Goal: Task Accomplishment & Management: Manage account settings

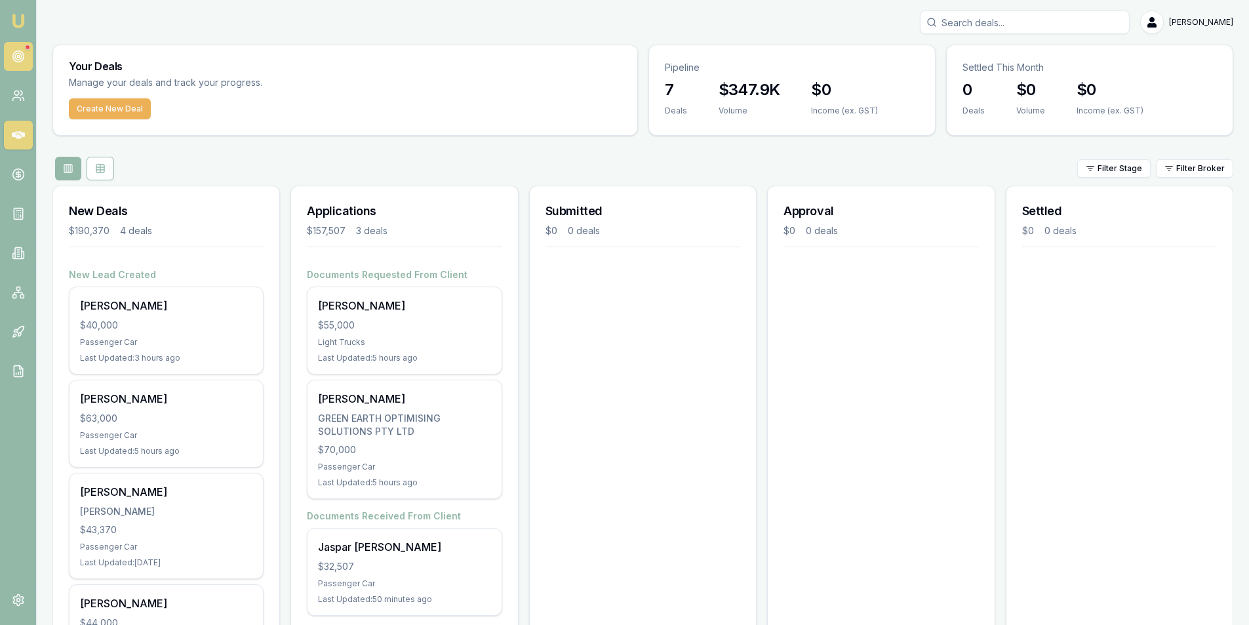
click at [12, 49] on link at bounding box center [18, 56] width 29 height 29
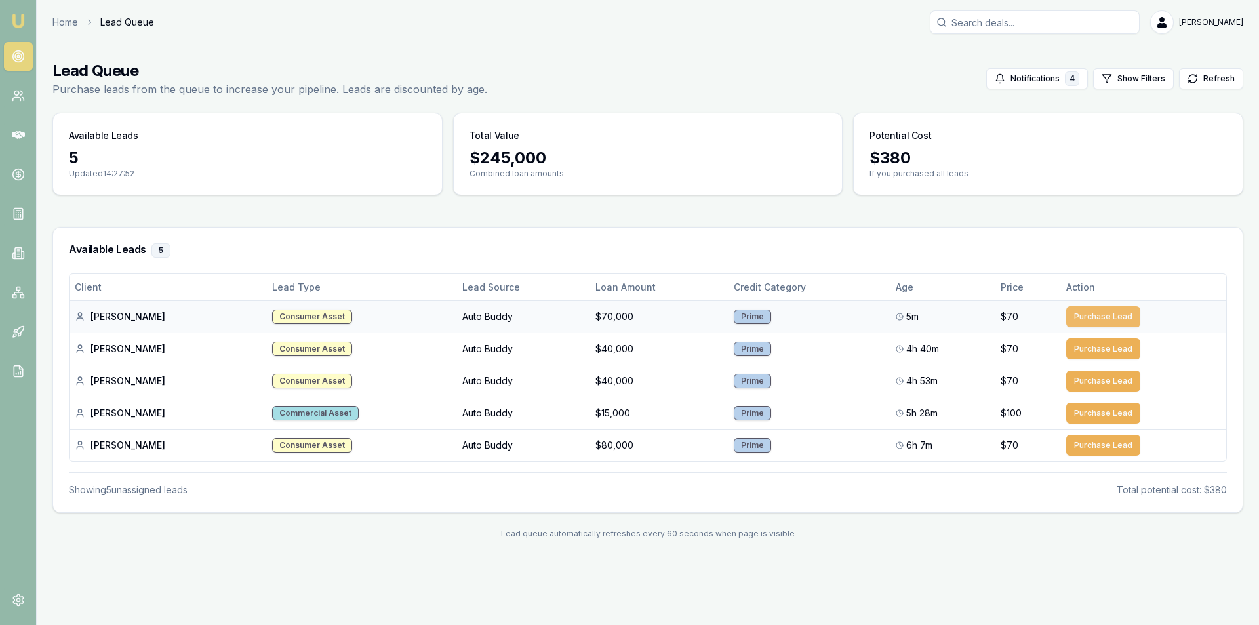
click at [1084, 314] on button "Purchase Lead" at bounding box center [1103, 316] width 74 height 21
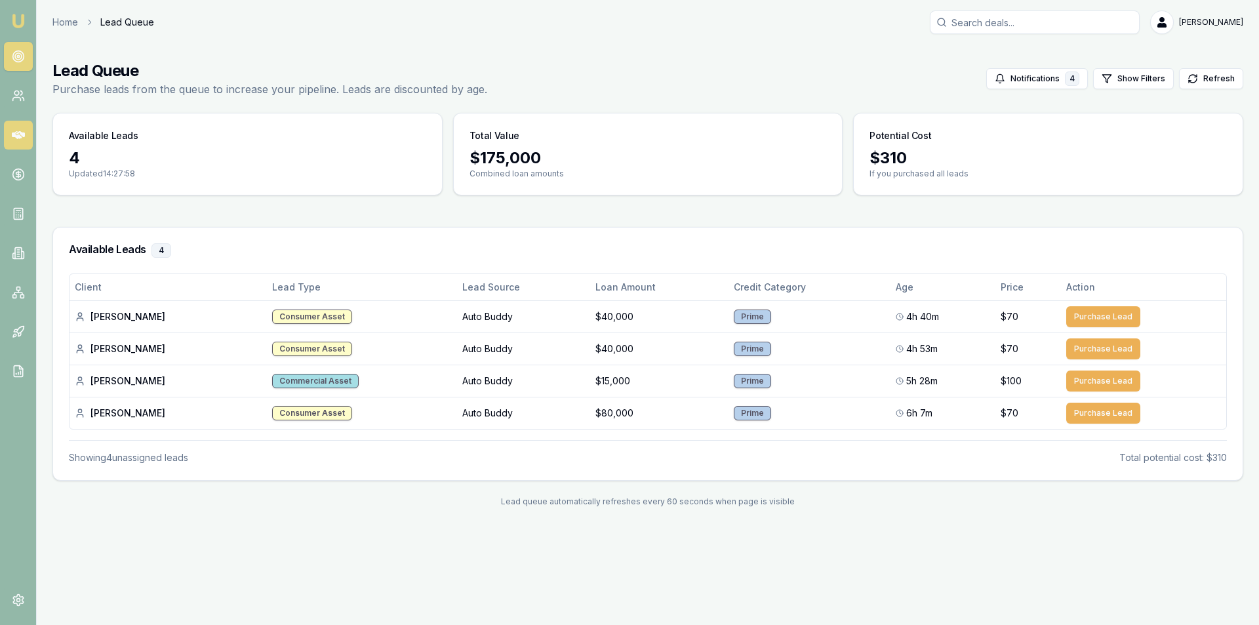
click at [15, 132] on icon at bounding box center [18, 134] width 13 height 13
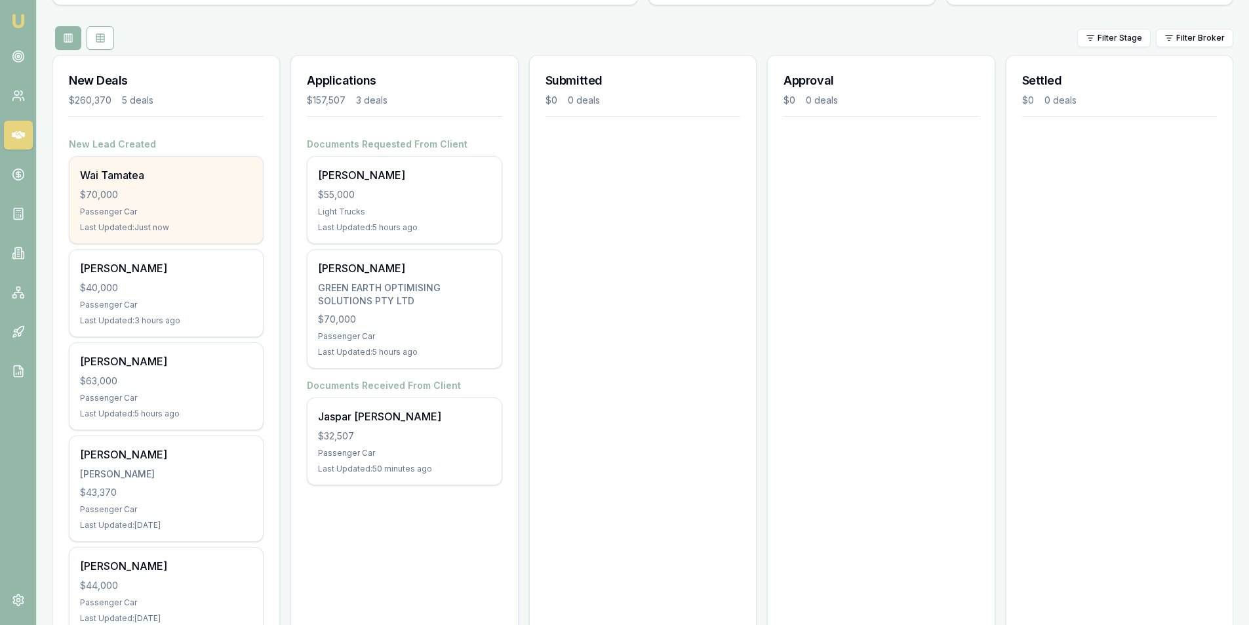
scroll to position [131, 0]
click at [163, 204] on div "Wai Tamatea $70,000 Passenger Car Last Updated: Just now" at bounding box center [165, 199] width 193 height 87
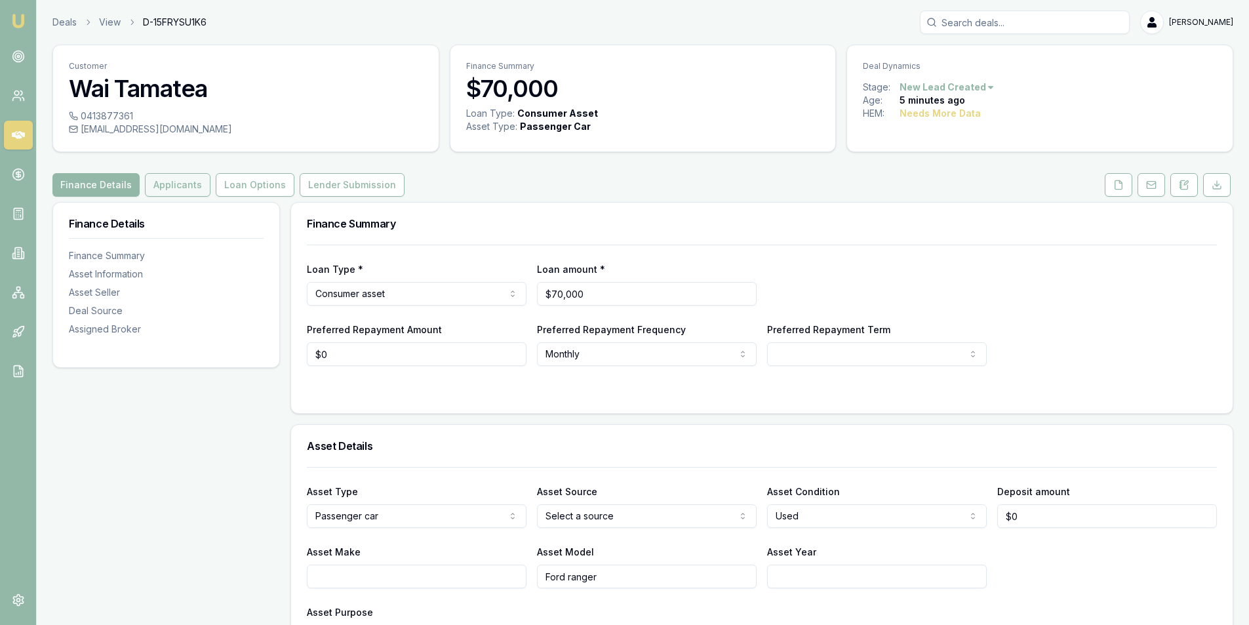
click at [172, 186] on button "Applicants" at bounding box center [178, 185] width 66 height 24
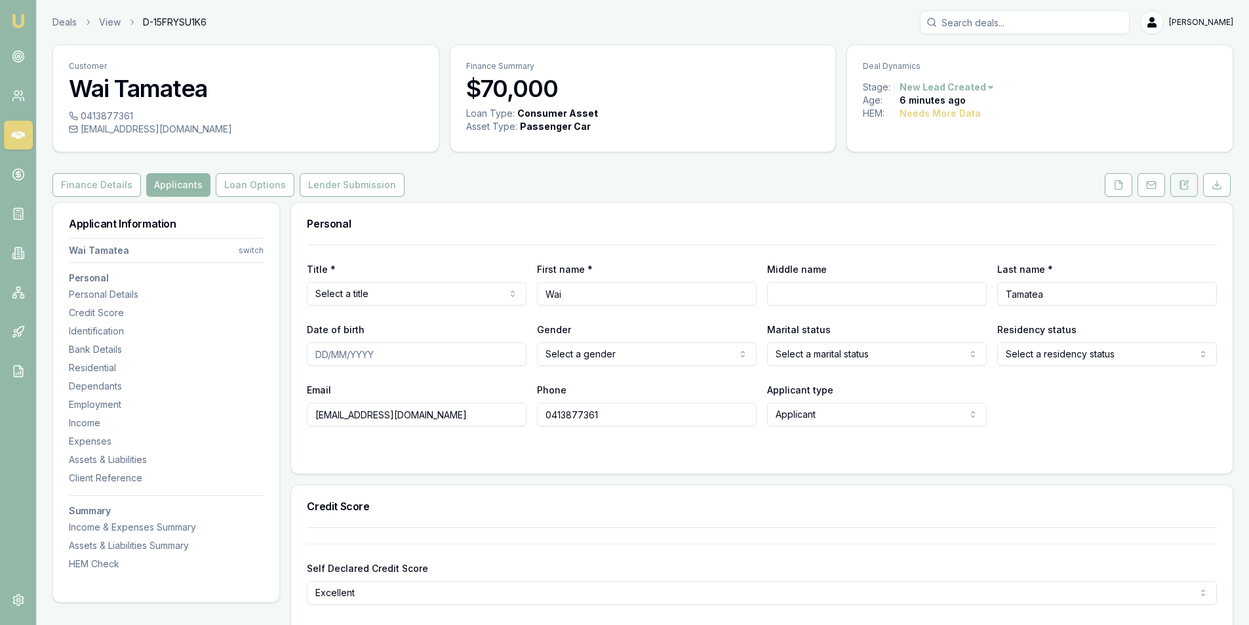
click at [1176, 177] on button at bounding box center [1184, 185] width 28 height 24
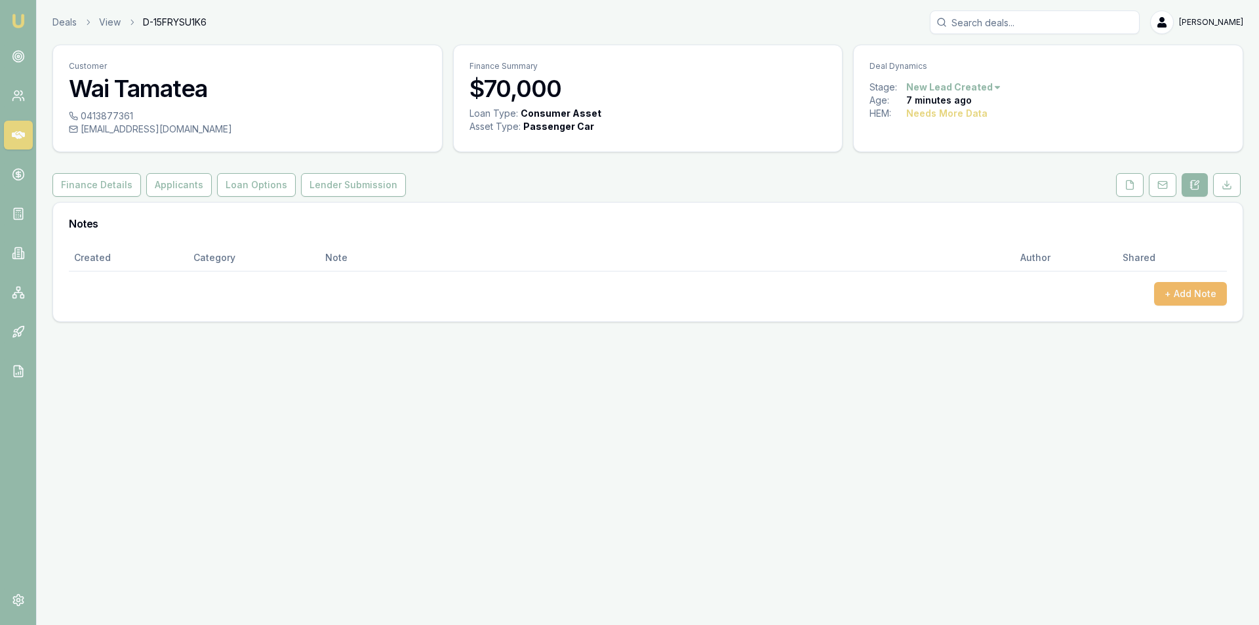
click at [1206, 292] on button "+ Add Note" at bounding box center [1190, 294] width 73 height 24
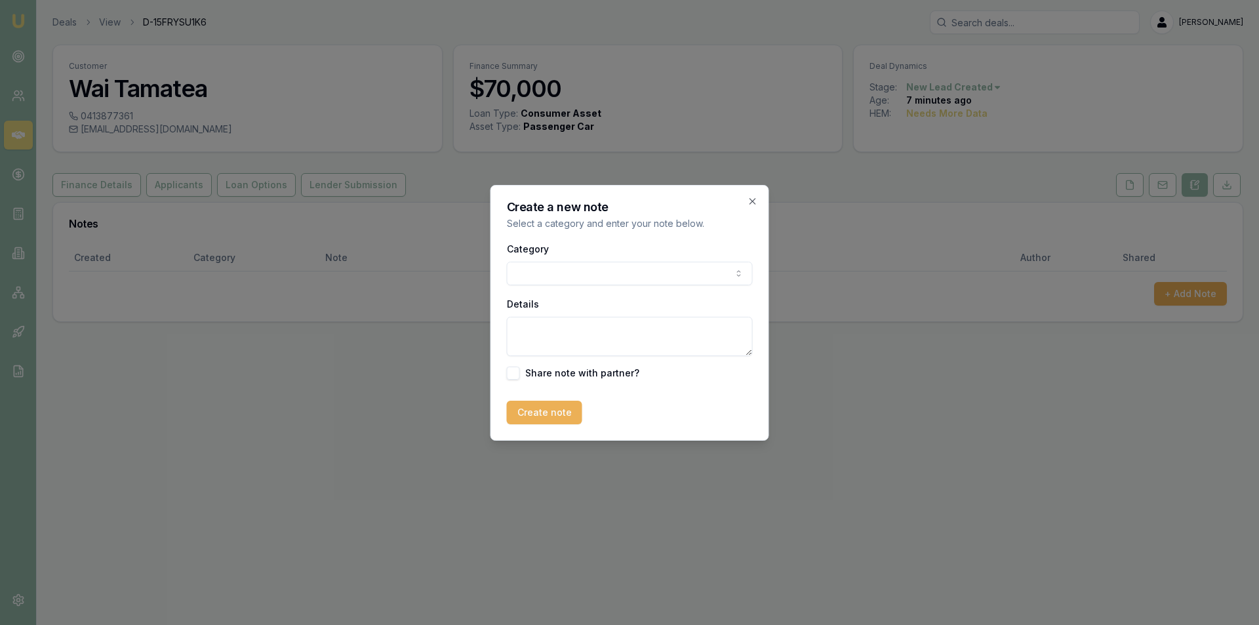
click at [607, 269] on body "Emu Broker Deals View D-15FRYSU1K6 Peter Sarris Toggle Menu Customer Wai Tamate…" at bounding box center [629, 312] width 1259 height 625
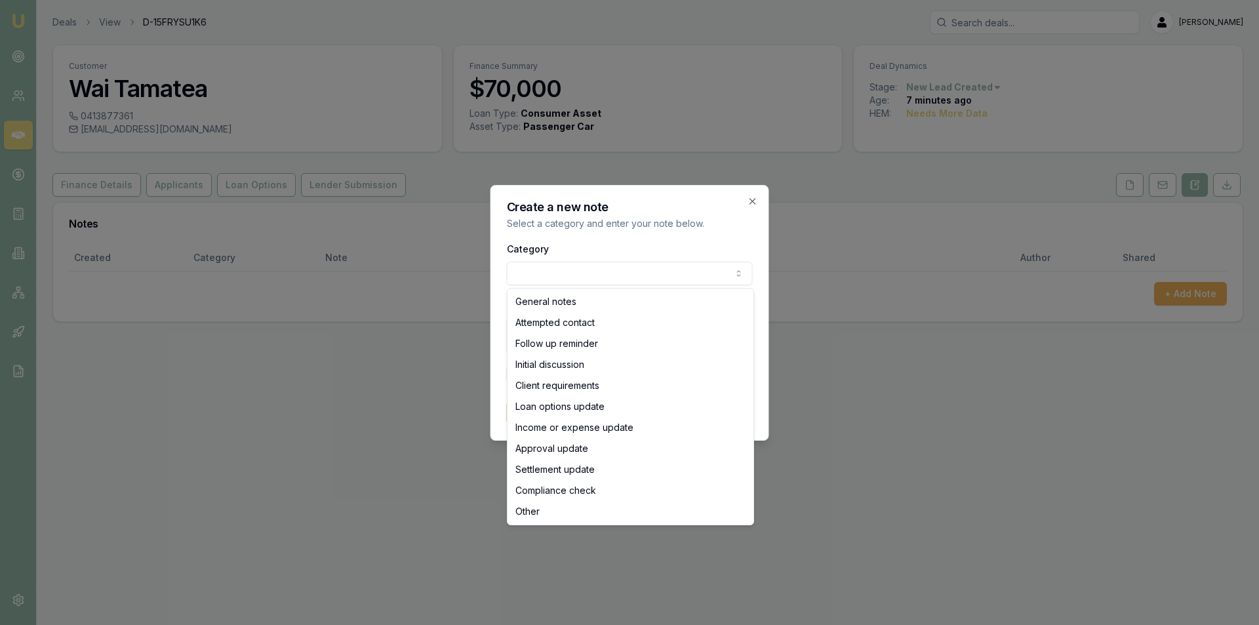
select select "ATTEMPTED_CONTACT"
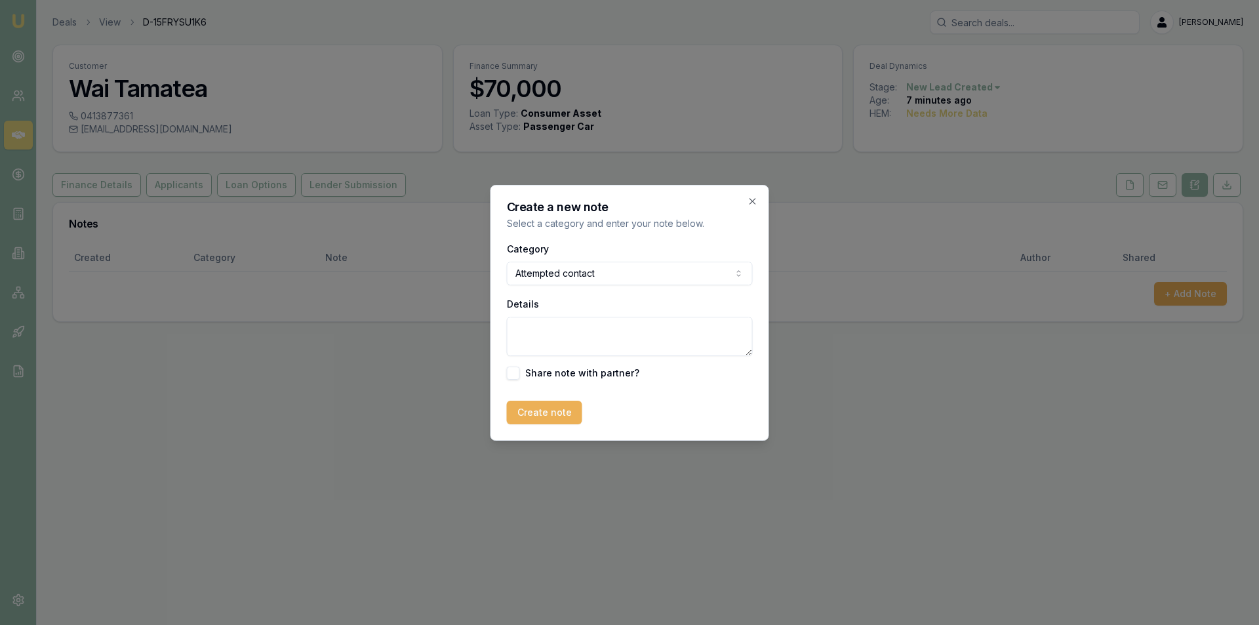
click at [600, 330] on textarea "Details" at bounding box center [630, 336] width 246 height 39
type textarea "no ans"
click at [552, 412] on button "Create note" at bounding box center [544, 413] width 75 height 24
